Goal: Task Accomplishment & Management: Use online tool/utility

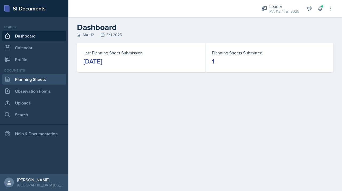
click at [36, 81] on link "Planning Sheets" at bounding box center [34, 79] width 64 height 11
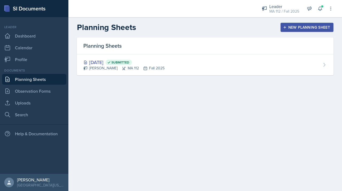
click at [308, 27] on div "New Planning Sheet" at bounding box center [307, 27] width 46 height 4
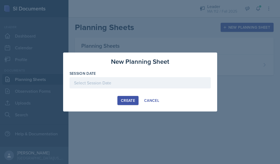
click at [130, 83] on div at bounding box center [139, 82] width 141 height 11
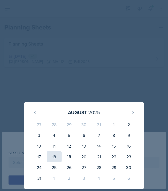
click at [56, 157] on div "18" at bounding box center [54, 156] width 15 height 11
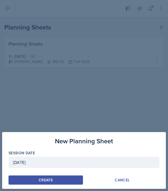
click at [40, 164] on div "[DATE]" at bounding box center [84, 161] width 151 height 11
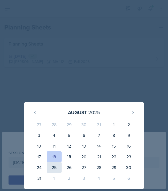
click at [54, 167] on div "25" at bounding box center [54, 167] width 15 height 11
type input "[DATE]"
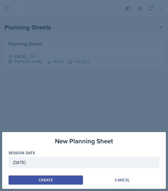
click at [56, 180] on button "Create" at bounding box center [46, 179] width 75 height 9
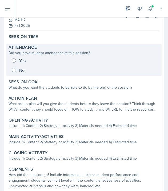
scroll to position [37, 0]
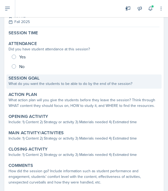
click at [68, 84] on div "What do you want the students to be able to do by the end of the session?" at bounding box center [84, 84] width 151 height 6
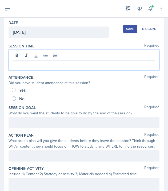
scroll to position [25, 0]
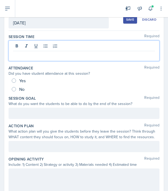
click at [58, 53] on p at bounding box center [84, 55] width 142 height 6
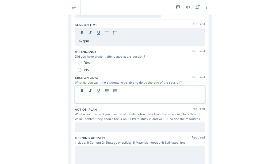
scroll to position [33, 0]
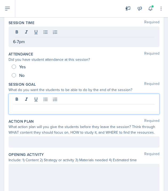
click at [36, 107] on p at bounding box center [84, 108] width 142 height 6
